Goal: Use online tool/utility

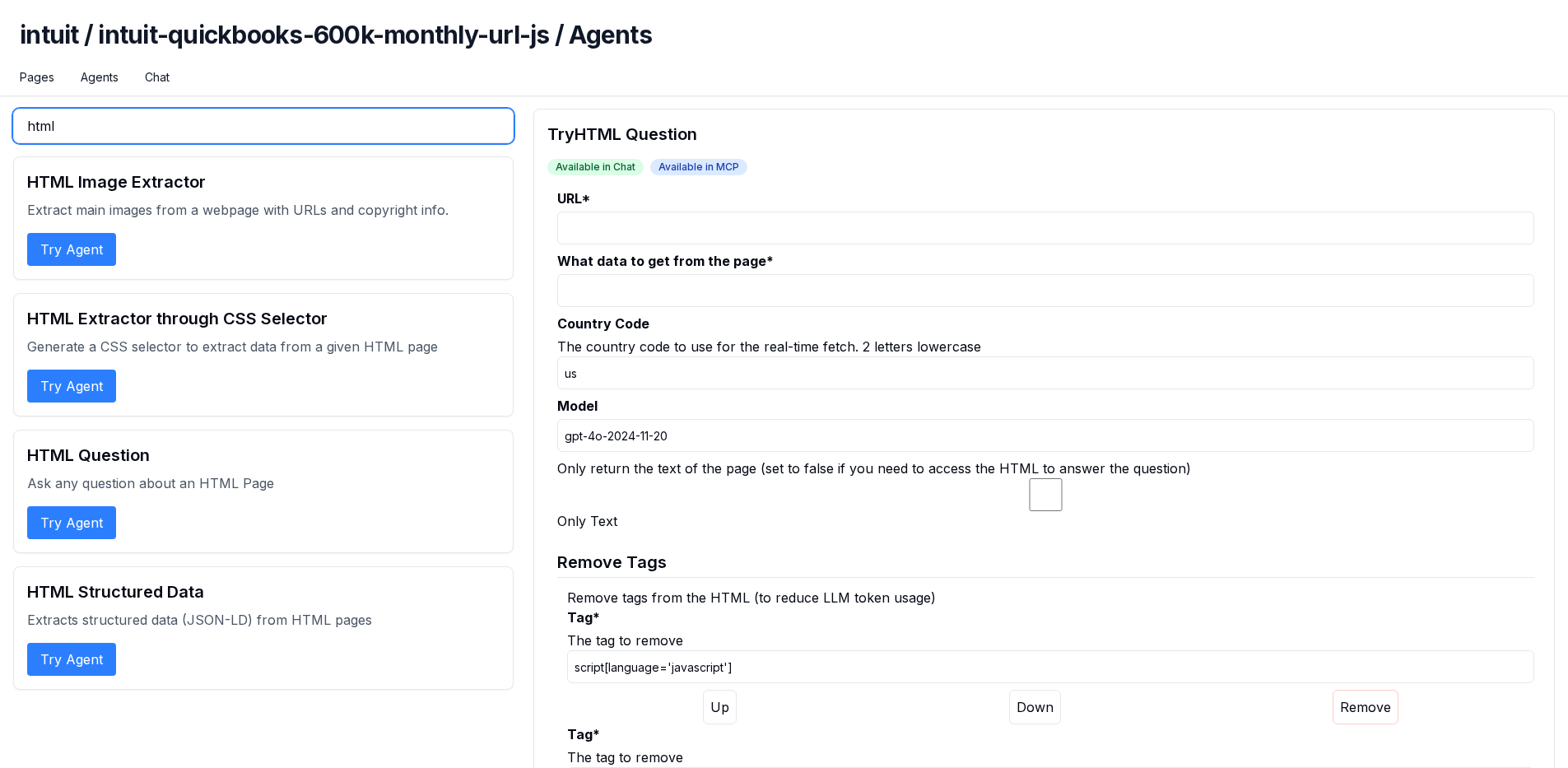
click at [181, 128] on input "html" at bounding box center [263, 126] width 500 height 34
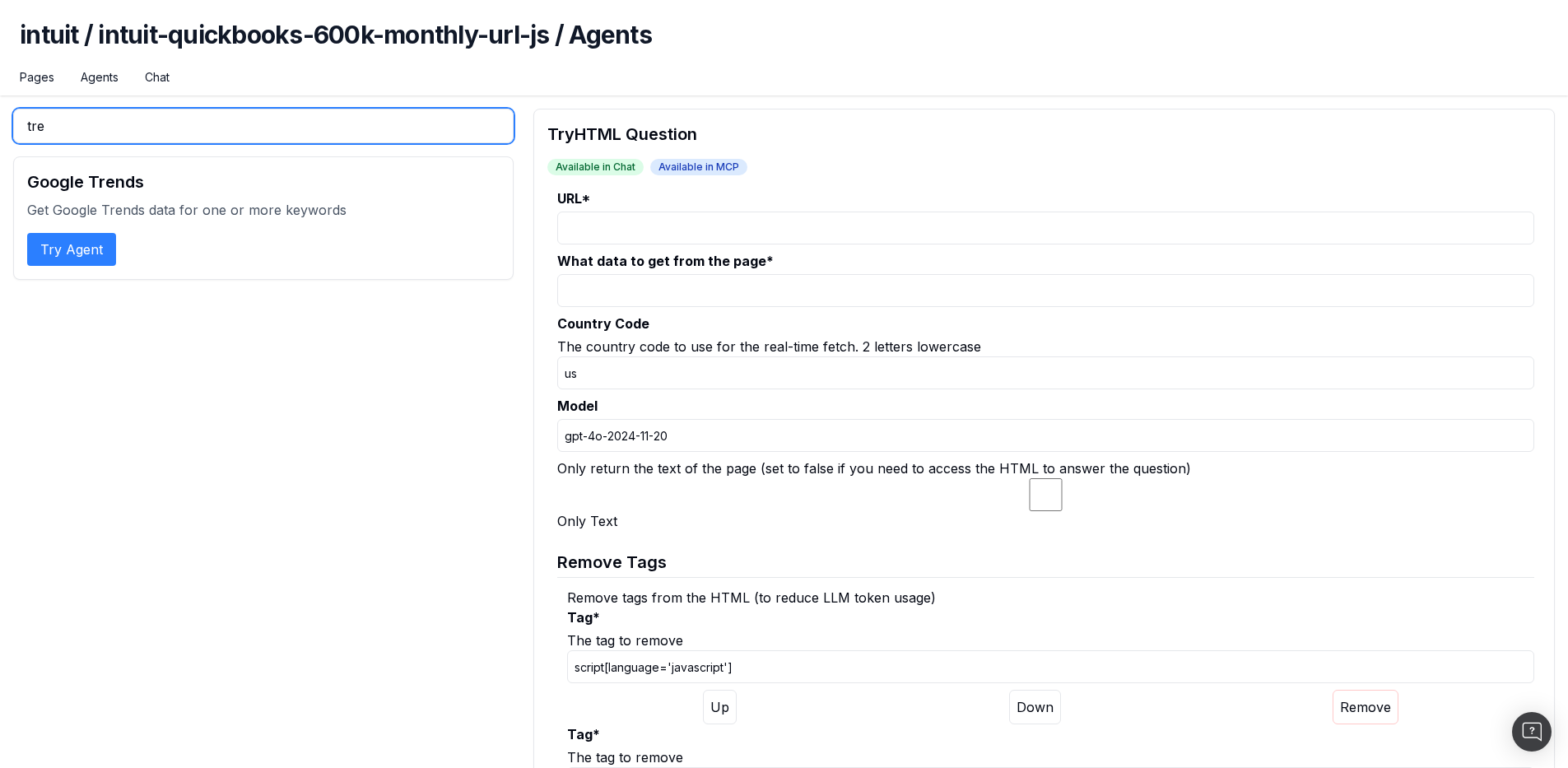
type input "tre"
click at [85, 235] on button "Try Agent" at bounding box center [71, 249] width 89 height 33
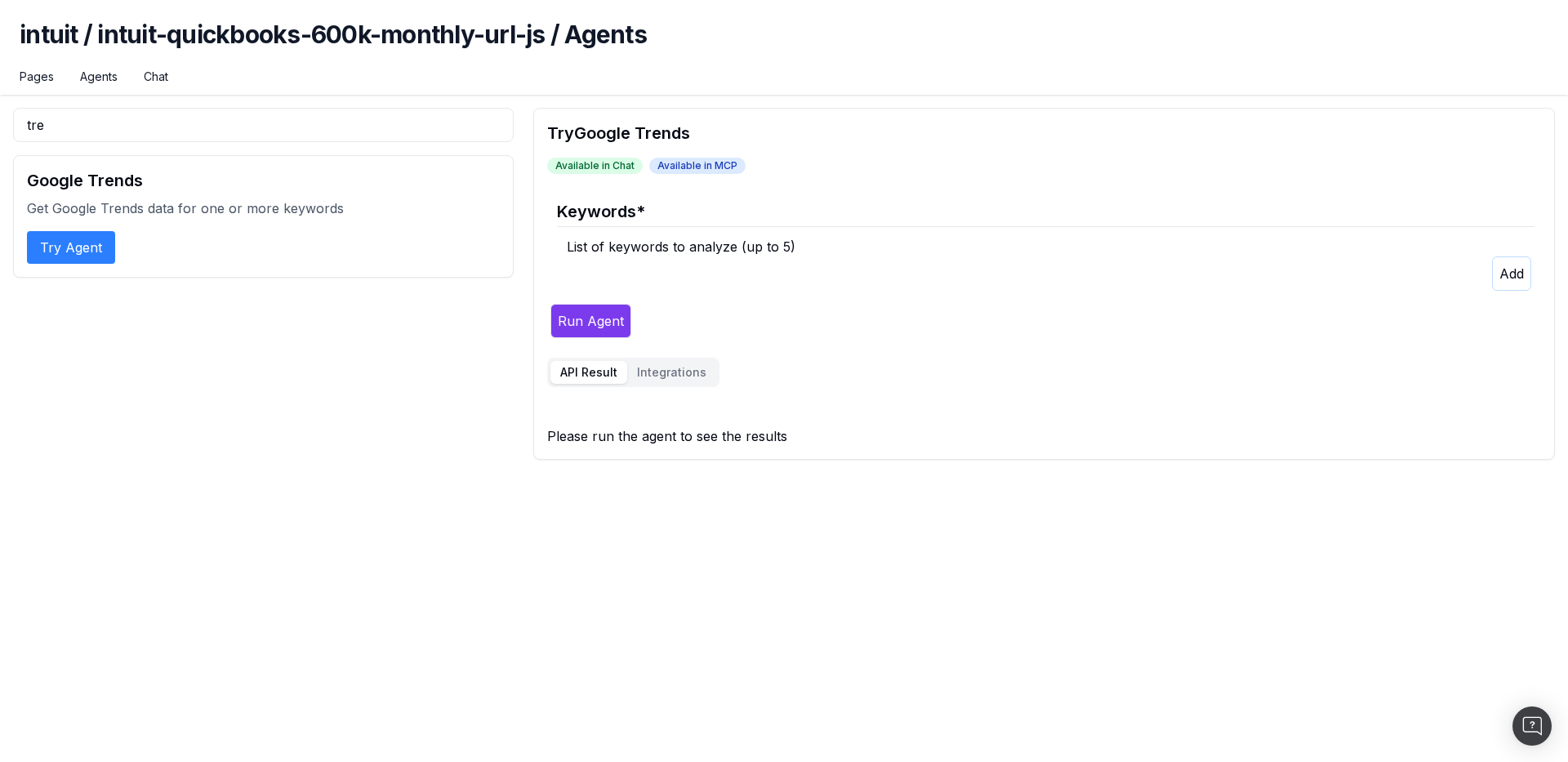
click at [619, 279] on p at bounding box center [1051, 273] width 968 height 34
click at [628, 251] on div "List of keywords to analyze (up to 5)" at bounding box center [1051, 246] width 968 height 20
click at [636, 238] on div "List of keywords to analyze (up to 5)" at bounding box center [1051, 246] width 968 height 20
click at [630, 246] on div "List of keywords to analyze (up to 5)" at bounding box center [1051, 246] width 968 height 20
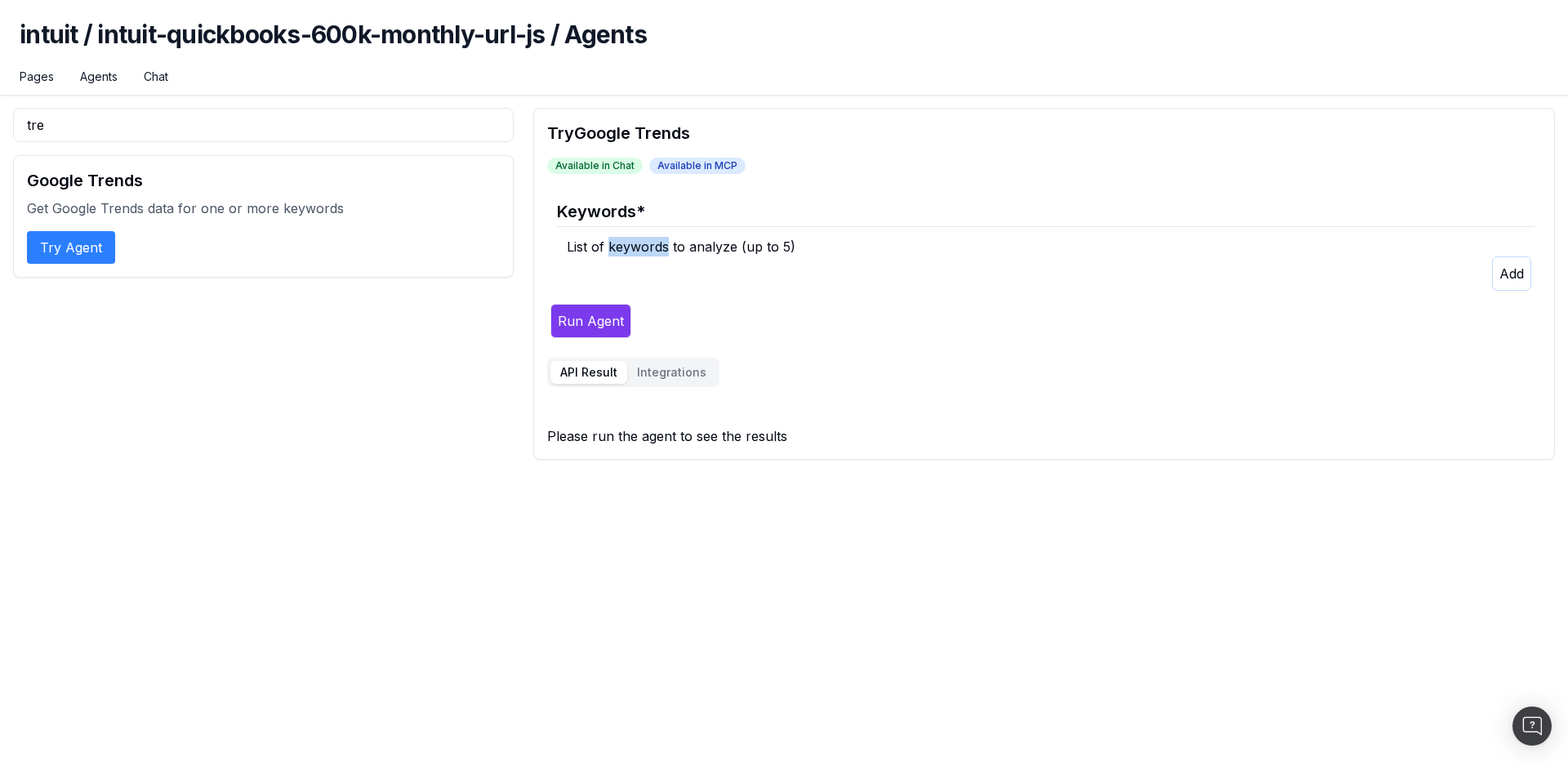
click at [676, 367] on button "Integrations" at bounding box center [672, 372] width 89 height 23
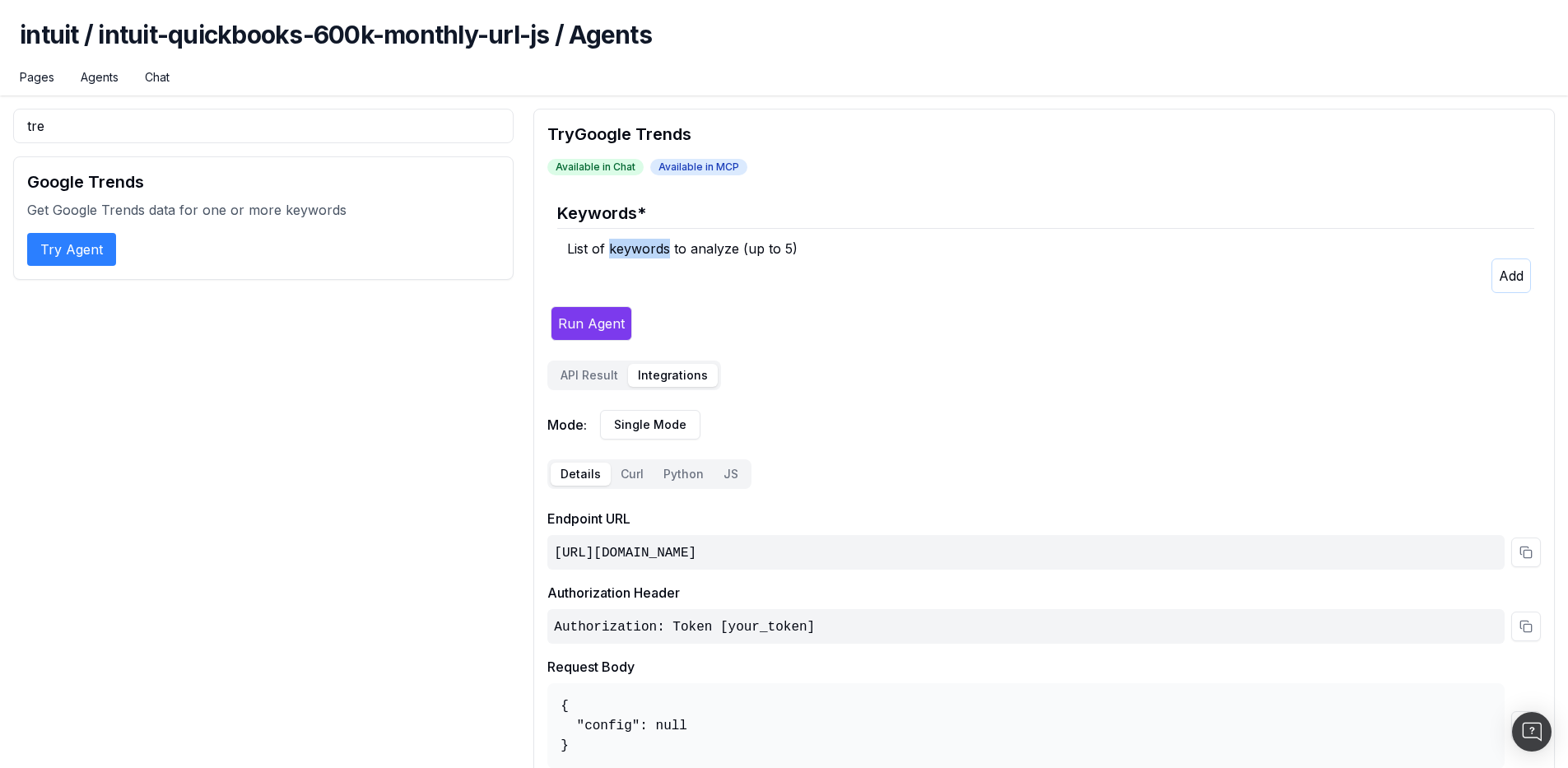
click at [629, 255] on div "List of keywords to analyze (up to 5)" at bounding box center [1051, 248] width 967 height 20
click at [636, 245] on div "List of keywords to analyze (up to 5)" at bounding box center [1051, 248] width 967 height 20
click at [1526, 284] on button "button" at bounding box center [1511, 275] width 40 height 34
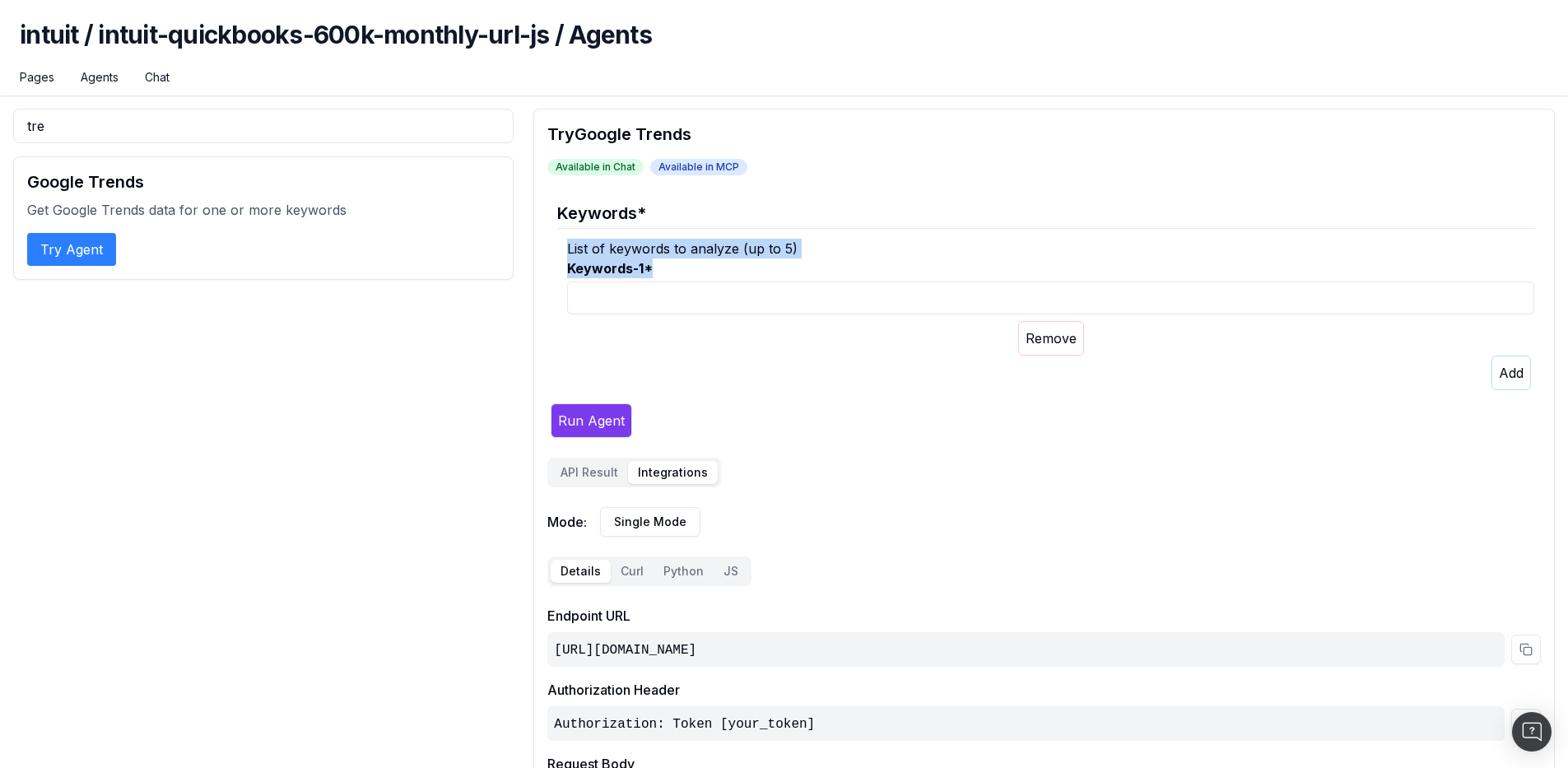
click at [844, 298] on input "Keywords-1 *" at bounding box center [1051, 298] width 967 height 33
type input "accounting"
click at [578, 417] on button "Run Agent" at bounding box center [591, 420] width 82 height 34
click at [601, 466] on button "API Result" at bounding box center [593, 472] width 77 height 23
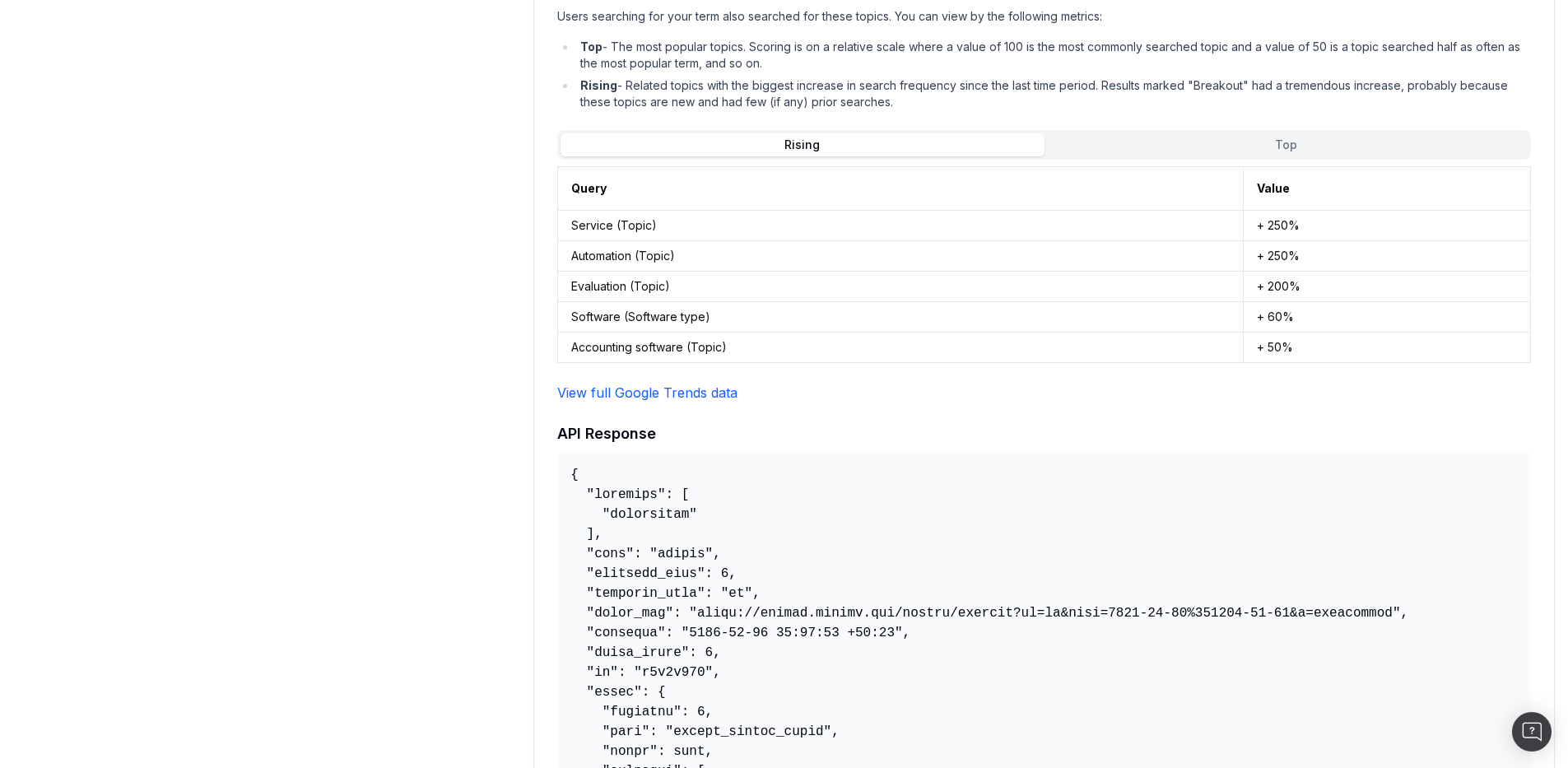
scroll to position [2321, 0]
